Goal: Find specific page/section: Find specific page/section

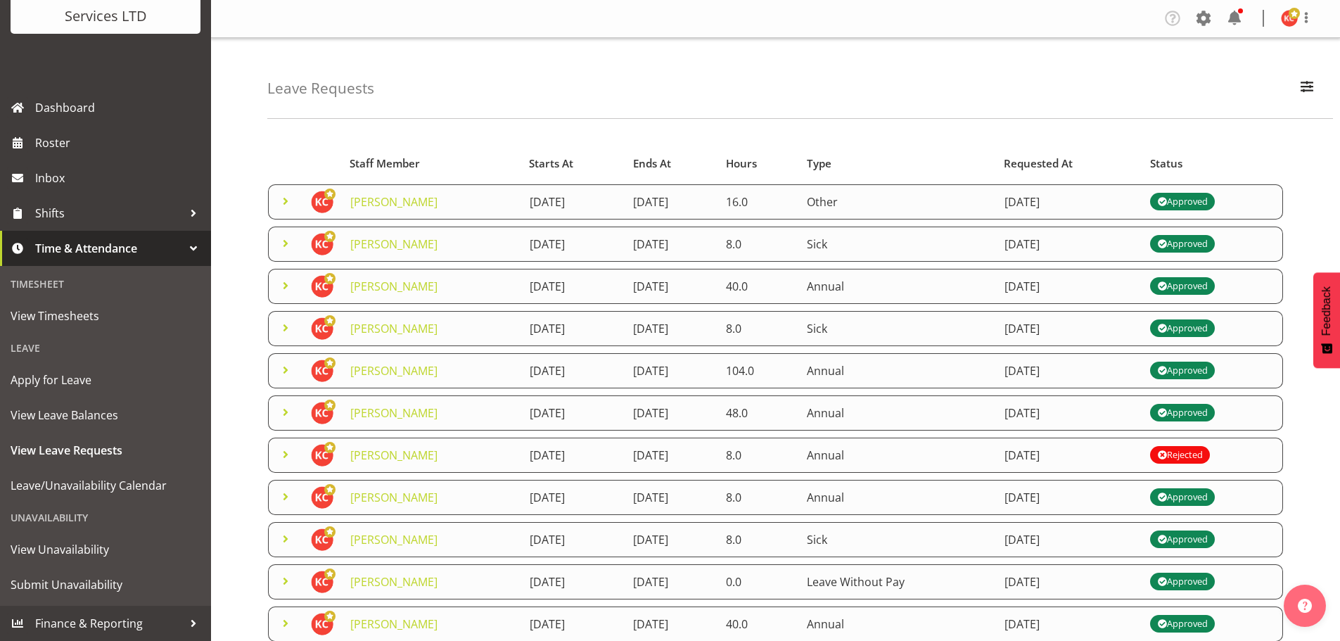
scroll to position [53, 0]
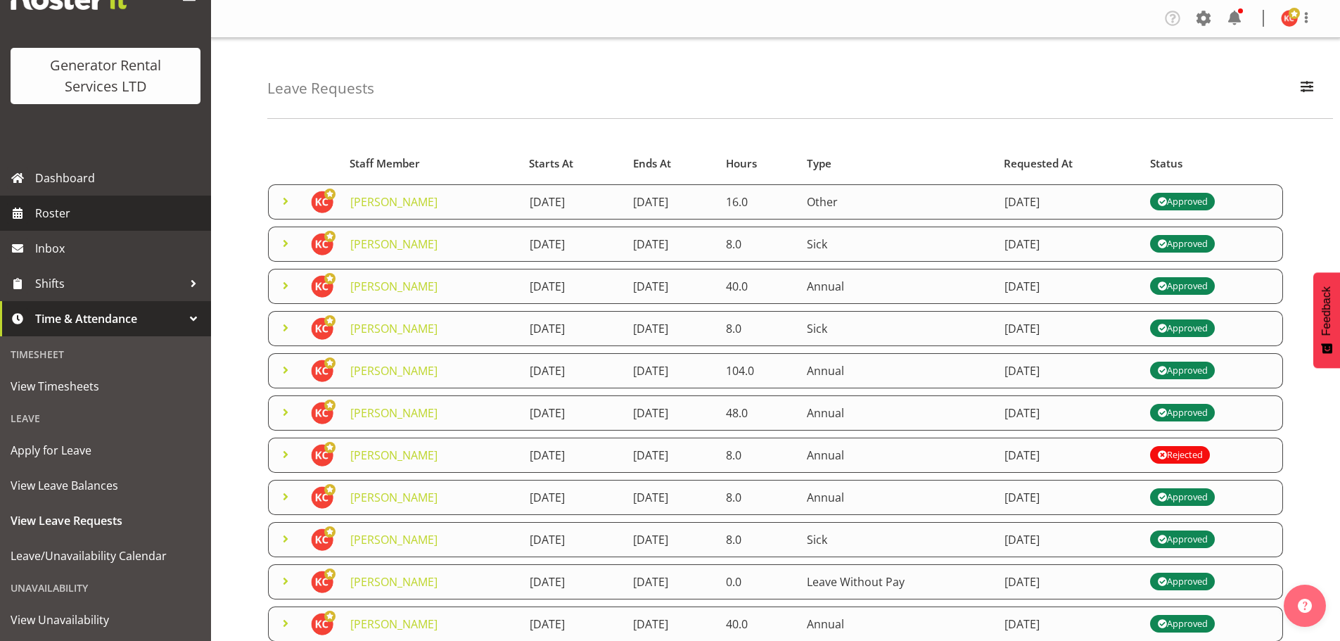
click at [55, 220] on span "Roster" at bounding box center [119, 213] width 169 height 21
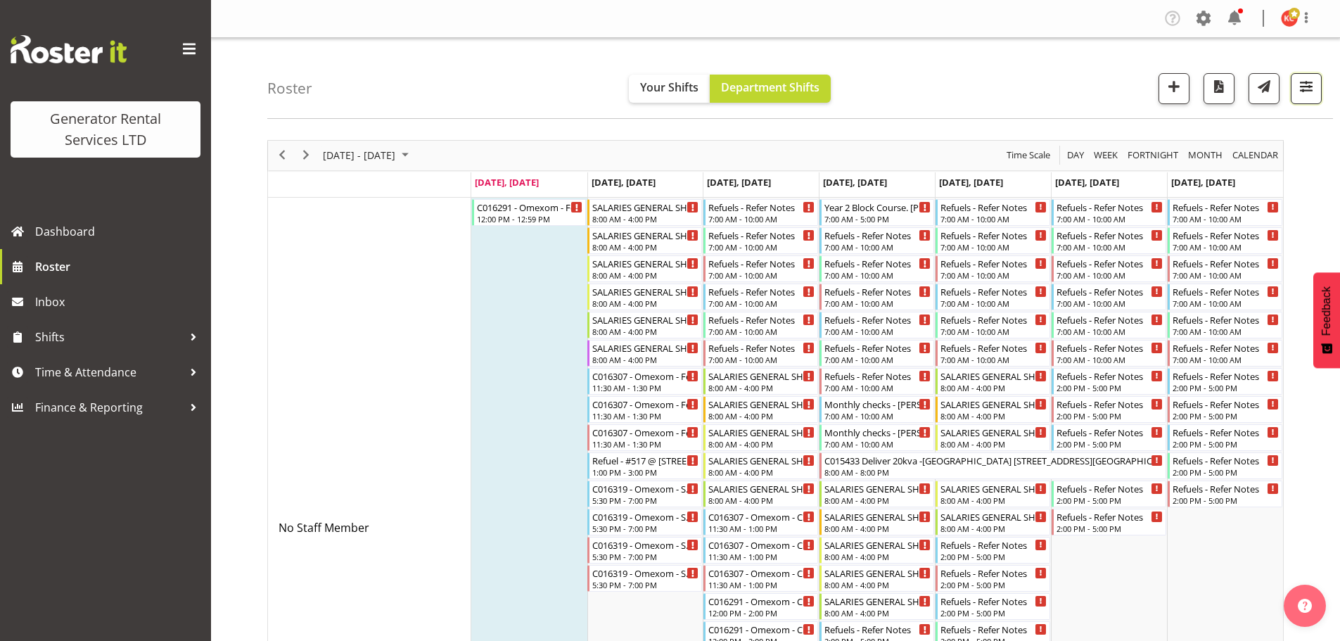
click at [1301, 93] on span "button" at bounding box center [1306, 86] width 18 height 18
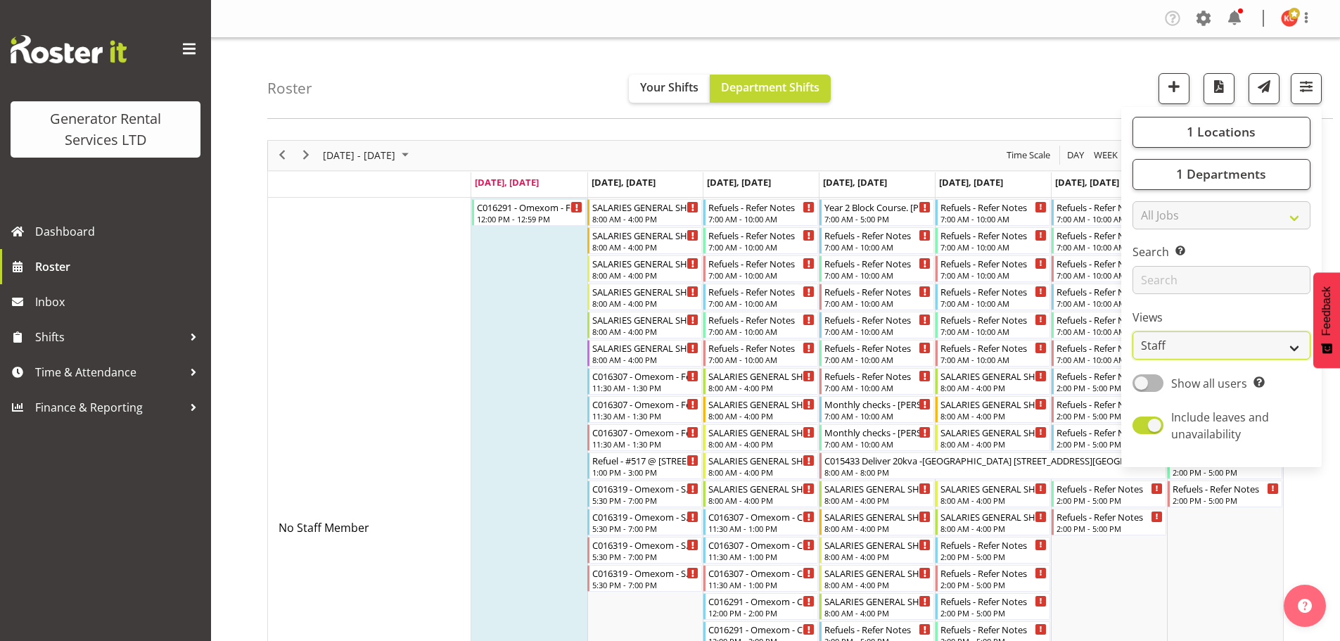
click at [1248, 354] on select "Staff Role Shift - Horizontal Shift - Vertical Staff - Location" at bounding box center [1222, 345] width 178 height 28
select select "shift"
click at [1133, 331] on select "Staff Role Shift - Horizontal Shift - Vertical Staff - Location" at bounding box center [1222, 345] width 178 height 28
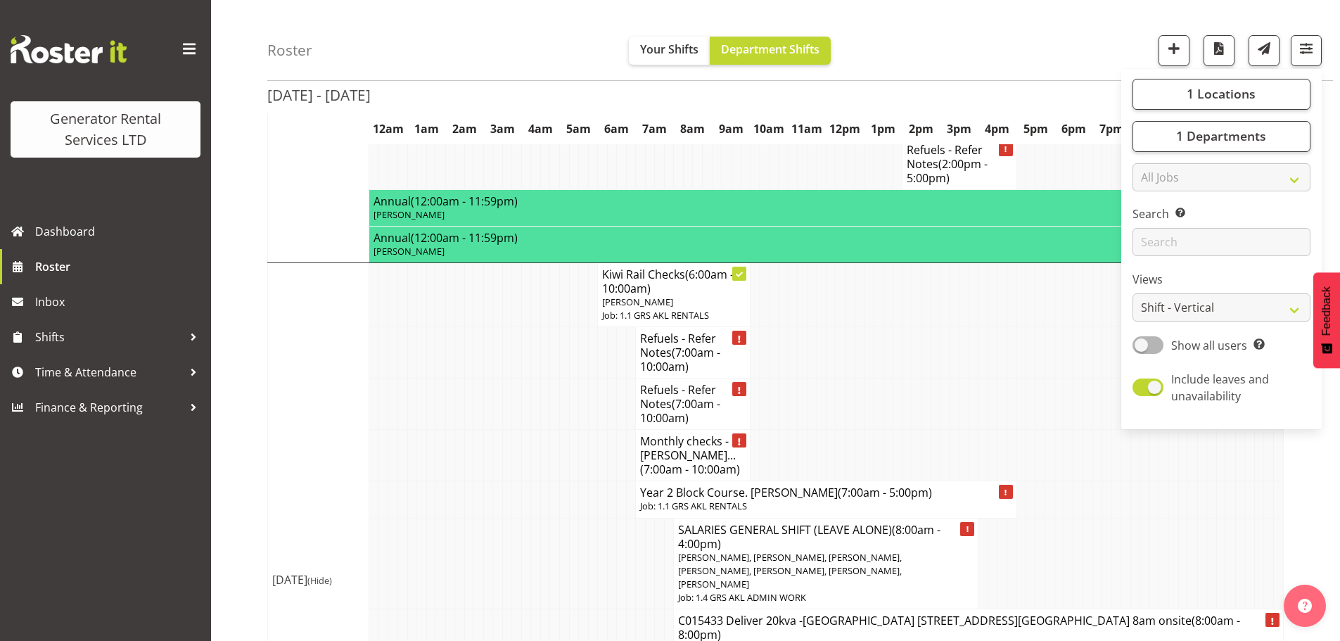
scroll to position [2373, 0]
